Goal: Information Seeking & Learning: Learn about a topic

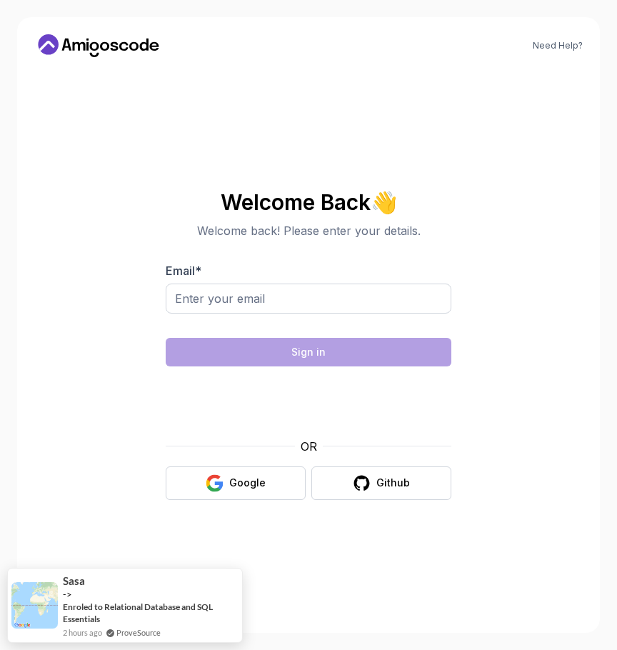
click at [126, 42] on icon at bounding box center [98, 45] width 128 height 23
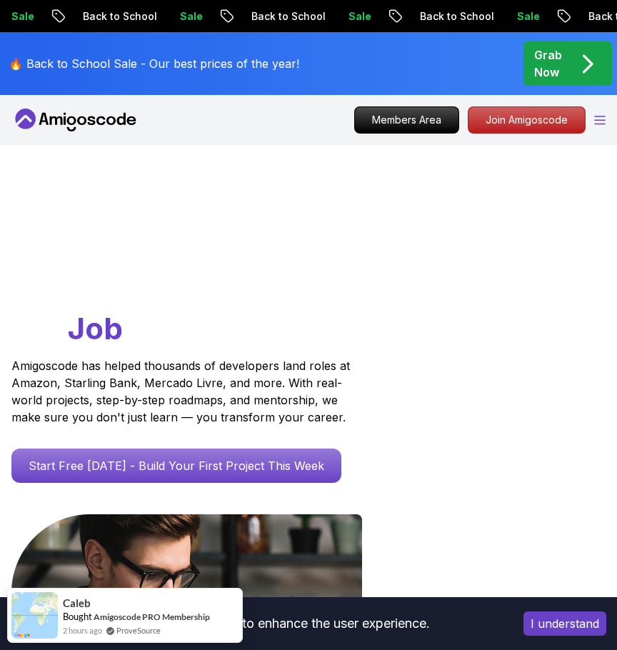
click at [602, 121] on icon "Open Menu" at bounding box center [599, 120] width 11 height 9
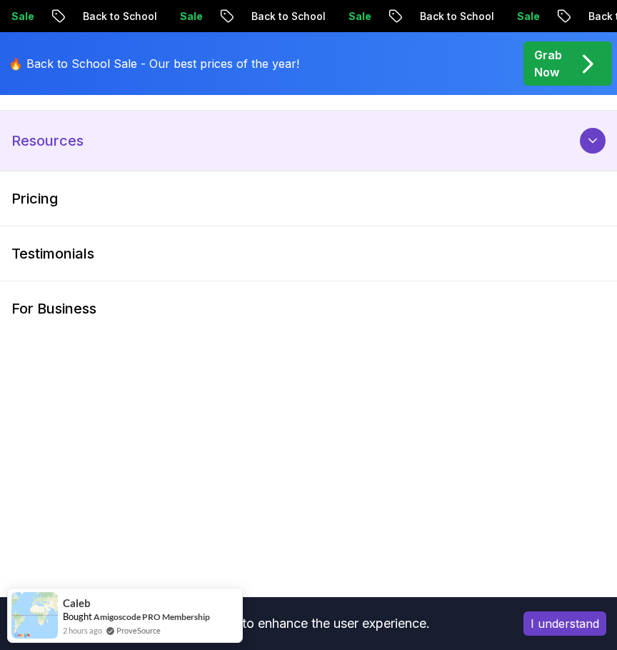
click at [69, 147] on p "Resources" at bounding box center [47, 141] width 72 height 20
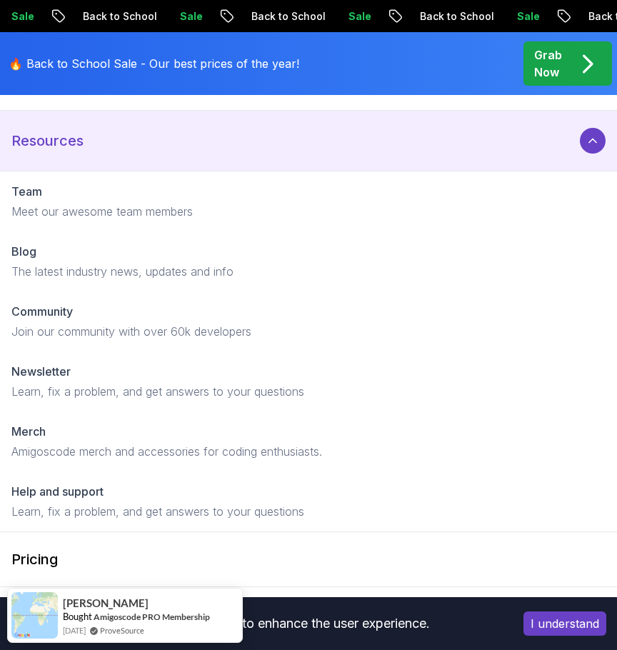
click at [388, 141] on button "Resources" at bounding box center [308, 141] width 617 height 60
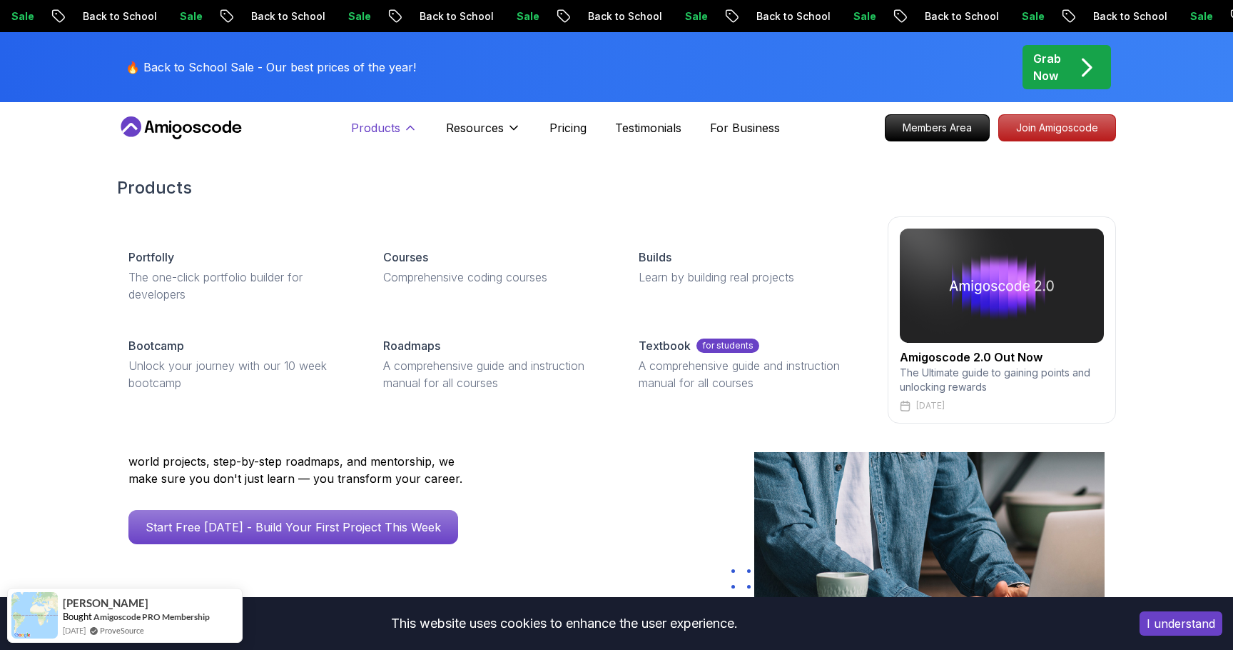
click at [382, 136] on p "Products" at bounding box center [375, 127] width 49 height 17
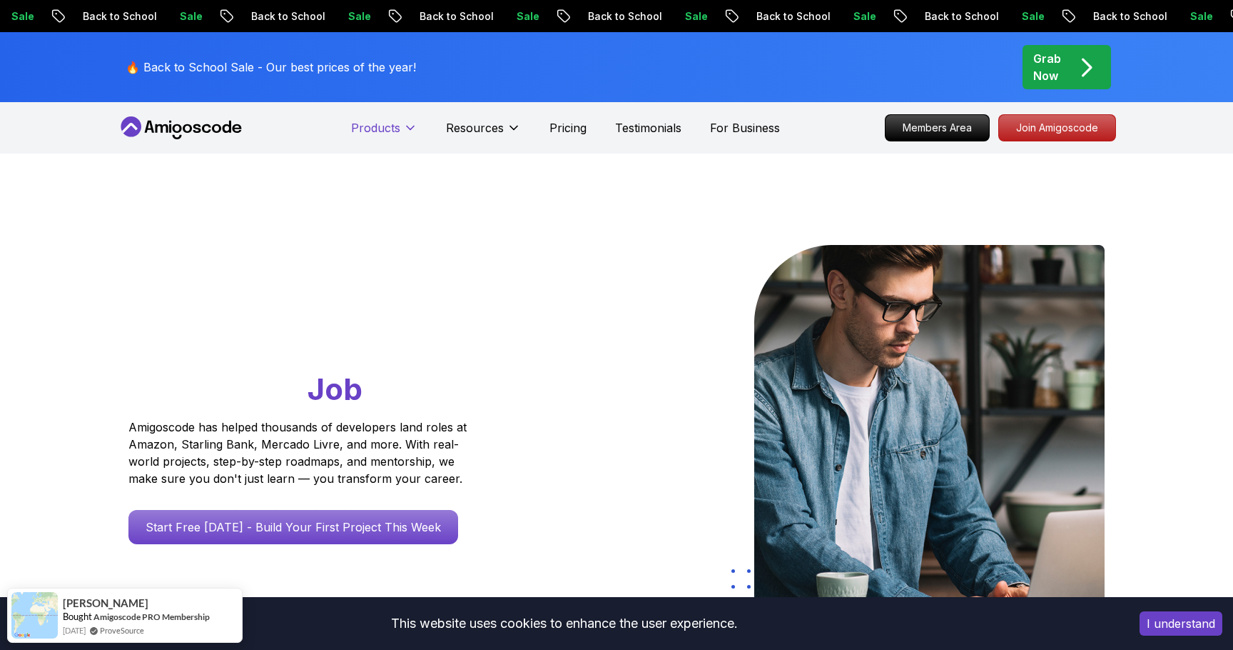
click at [382, 136] on p "Products" at bounding box center [375, 127] width 49 height 17
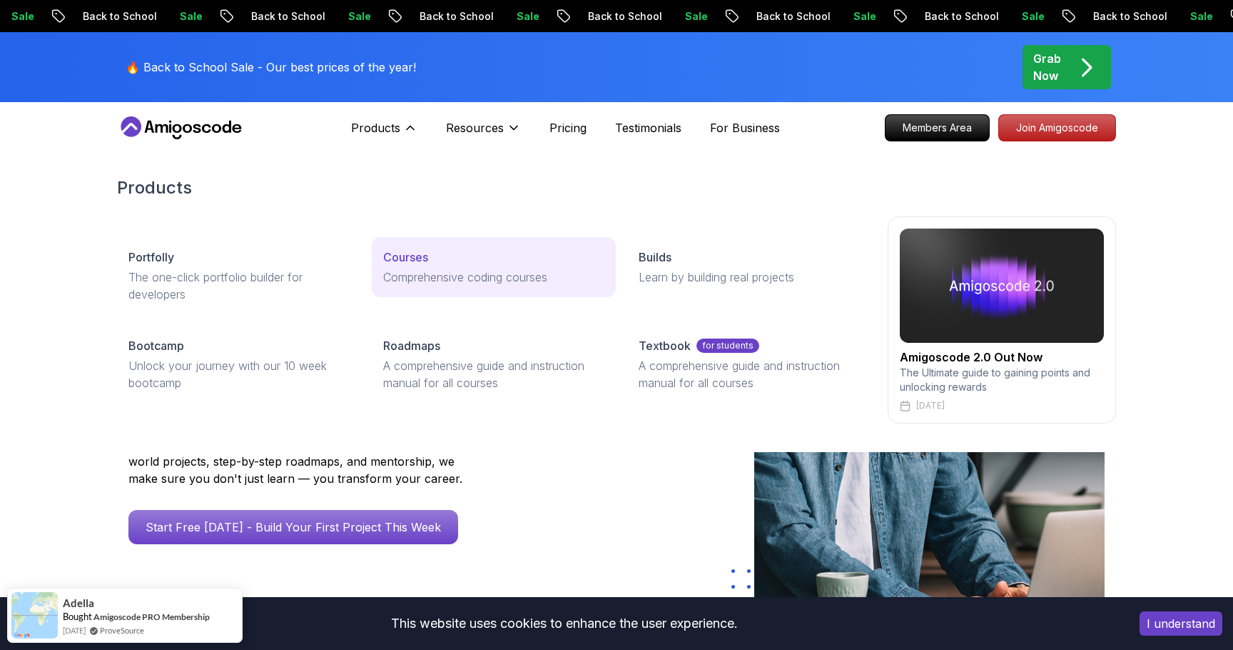
click at [463, 249] on div "Courses" at bounding box center [493, 256] width 221 height 17
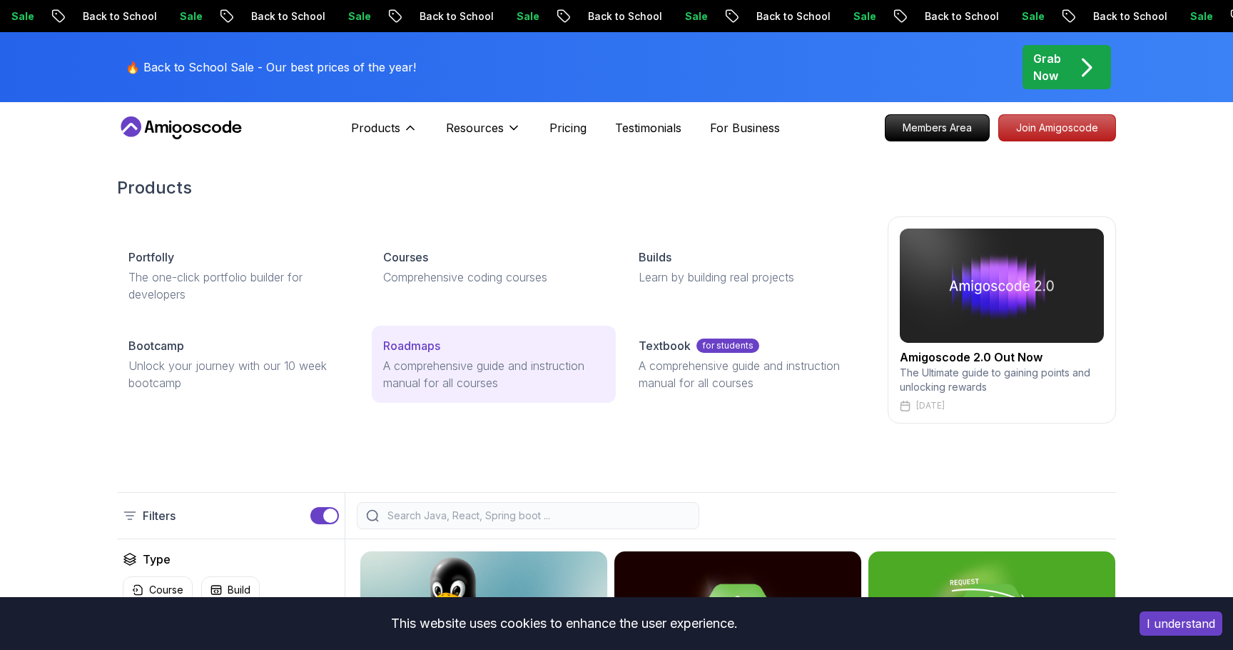
click at [422, 365] on p "A comprehensive guide and instruction manual for all courses" at bounding box center [493, 374] width 221 height 34
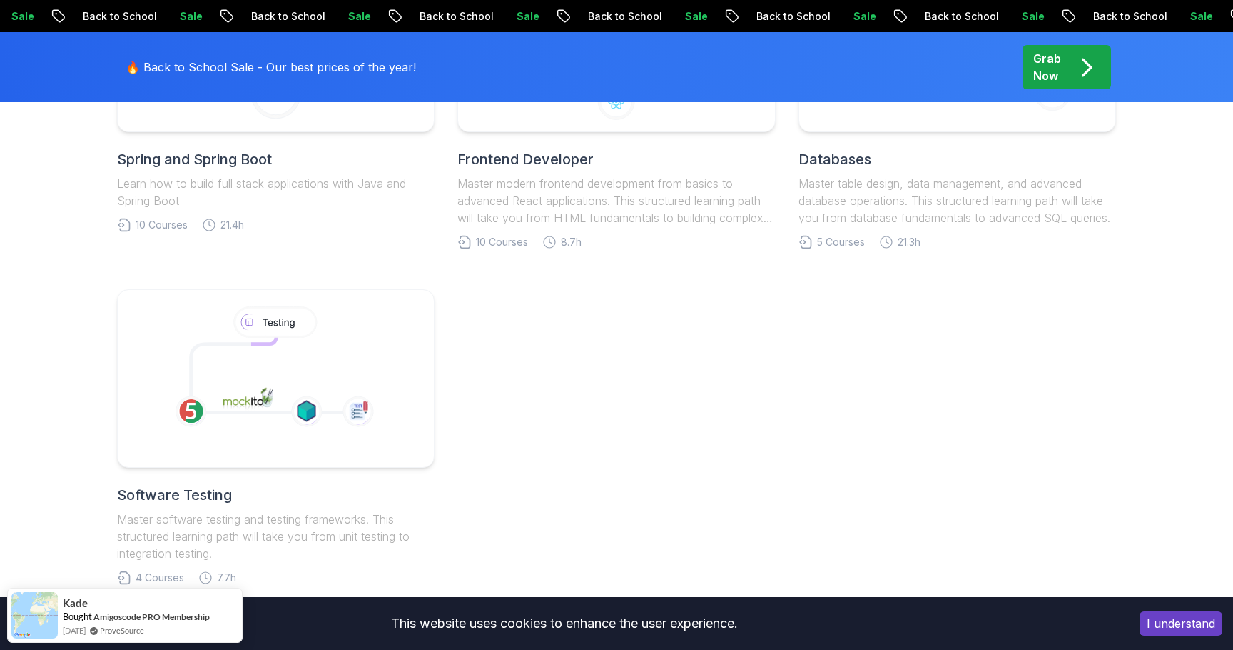
scroll to position [871, 0]
